Goal: Task Accomplishment & Management: Manage account settings

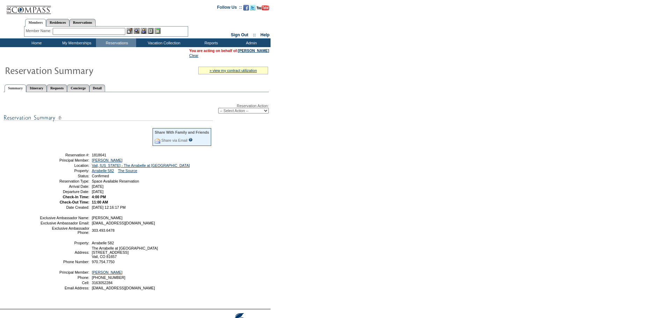
click at [250, 113] on select "-- Select Action -- Modify Reservation Dates Modify Reservation Cost Modify Occ…" at bounding box center [243, 111] width 51 height 6
select select "CancelRes"
click at [218, 109] on select "-- Select Action -- Modify Reservation Dates Modify Reservation Cost Modify Occ…" at bounding box center [243, 111] width 51 height 6
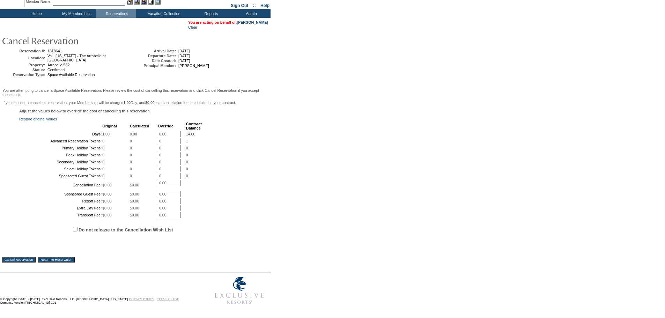
scroll to position [93, 0]
click at [76, 228] on input "Do not release to the Cancellation Wish List" at bounding box center [75, 229] width 5 height 5
checkbox input "true"
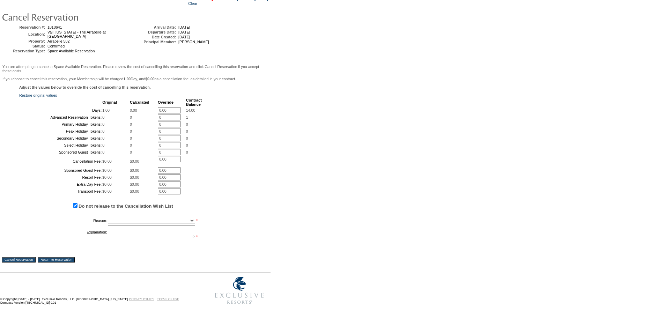
scroll to position [117, 0]
click at [184, 218] on select "Creating Continuous Stay Days Booked After Cancellation Experiential / Hotel / …" at bounding box center [151, 221] width 87 height 6
select select "1030"
click at [108, 218] on select "Creating Continuous Stay Days Booked After Cancellation Experiential / Hotel / …" at bounding box center [151, 221] width 87 height 6
click at [146, 231] on textarea at bounding box center [151, 232] width 87 height 13
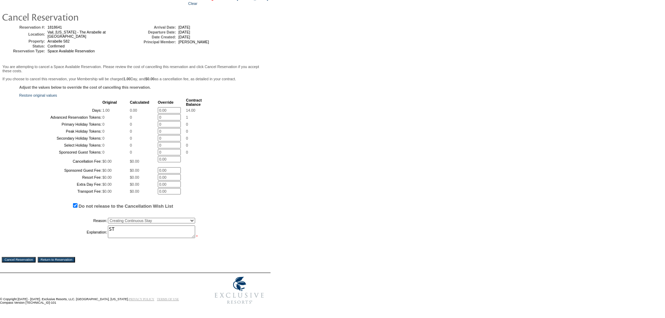
type textarea "ST"
click at [28, 259] on input "Cancel Reservation" at bounding box center [19, 260] width 34 height 6
